Goal: Task Accomplishment & Management: Complete application form

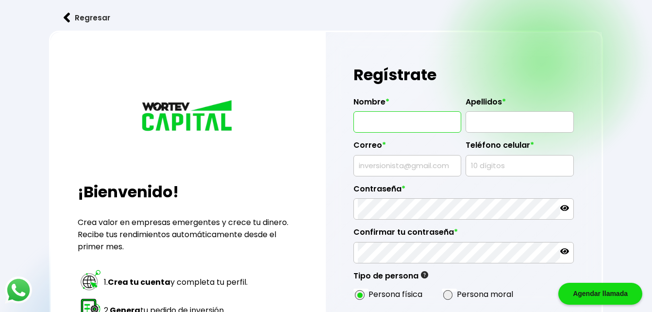
click at [376, 125] on input "text" at bounding box center [407, 122] width 99 height 20
type input "[PERSON_NAME]"
type input "[EMAIL_ADDRESS][DOMAIN_NAME]"
type input "3511560651"
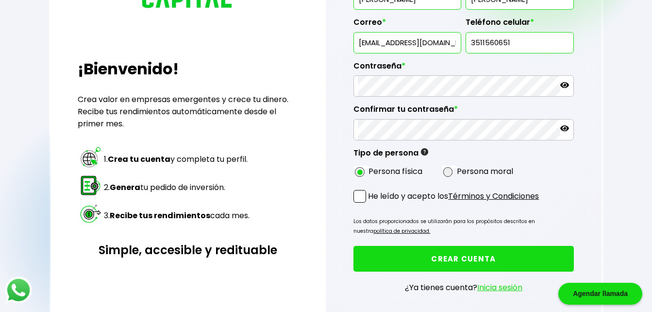
scroll to position [170, 0]
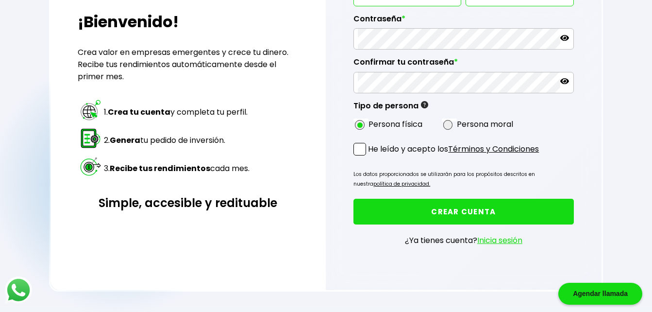
click at [515, 150] on link "Términos y Condiciones" at bounding box center [493, 148] width 91 height 11
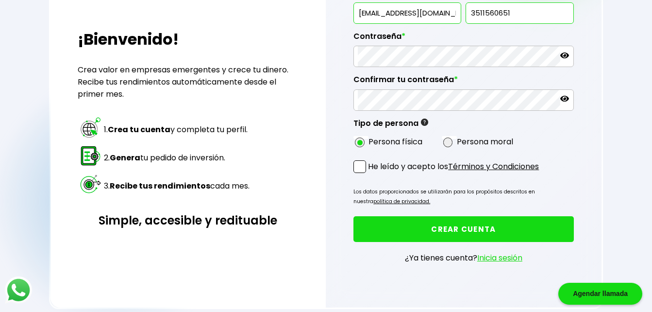
scroll to position [125, 0]
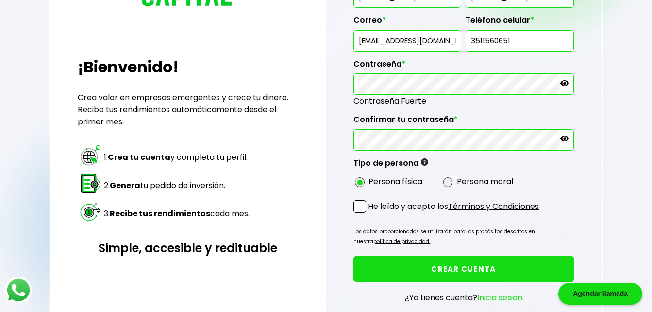
click at [357, 204] on span at bounding box center [360, 206] width 13 height 13
click at [370, 214] on input "He leído y acepto los Términos y Condiciones" at bounding box center [370, 214] width 0 height 0
click at [395, 265] on button "CREAR CUENTA" at bounding box center [464, 269] width 220 height 26
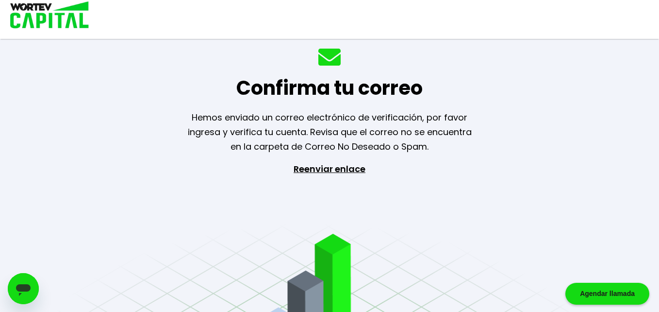
click at [22, 291] on icon "Abrir ventana de mensajería" at bounding box center [23, 290] width 15 height 12
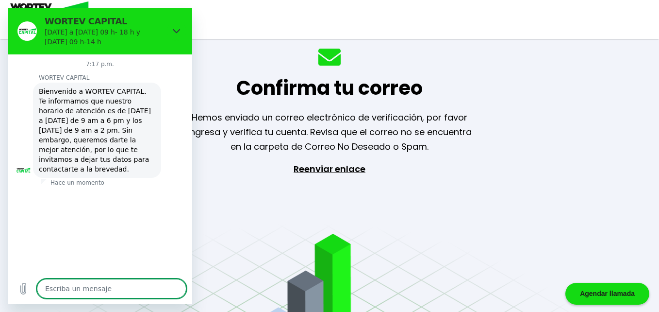
type textarea "x"
